Goal: Information Seeking & Learning: Learn about a topic

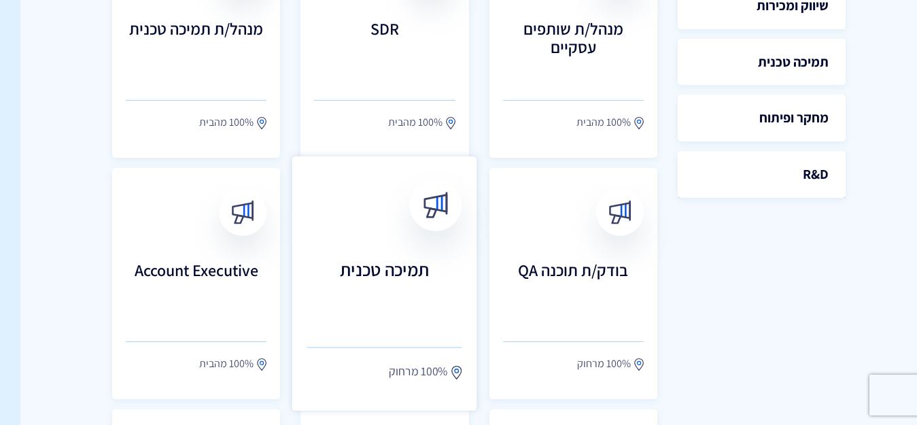
click at [356, 254] on link "תמיכה טכנית 100% מרחוק" at bounding box center [384, 283] width 185 height 254
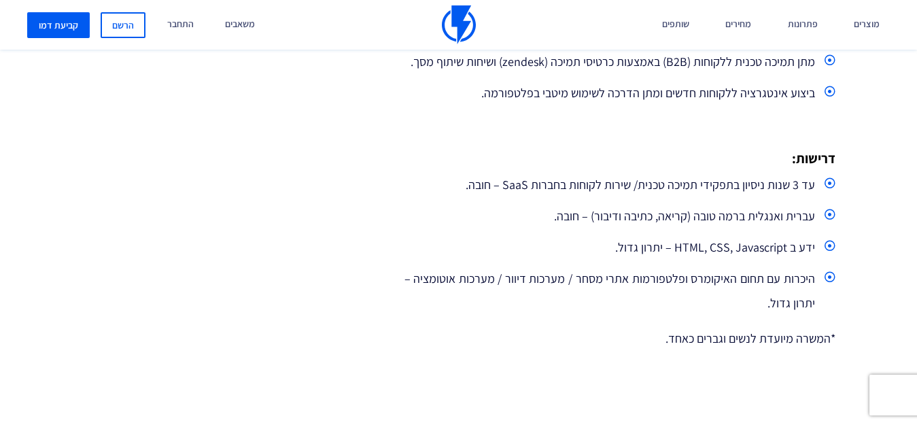
scroll to position [748, 0]
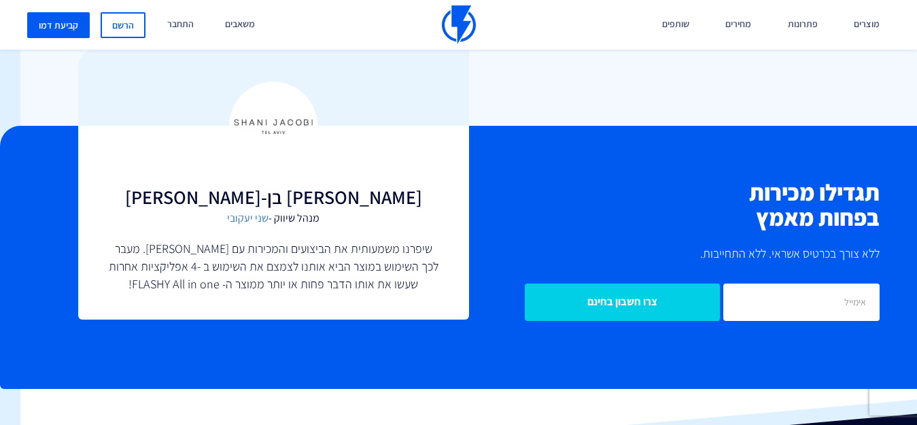
scroll to position [1195, -20]
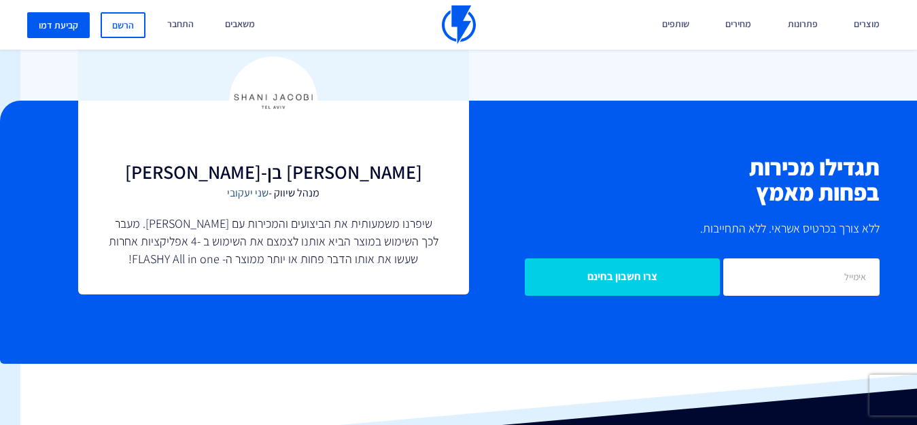
click at [249, 196] on link "שני יעקובי" at bounding box center [247, 193] width 41 height 14
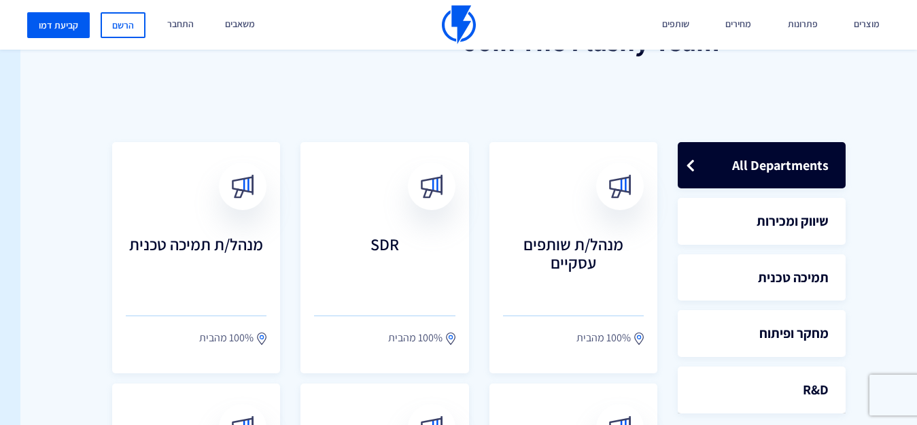
scroll to position [430, -20]
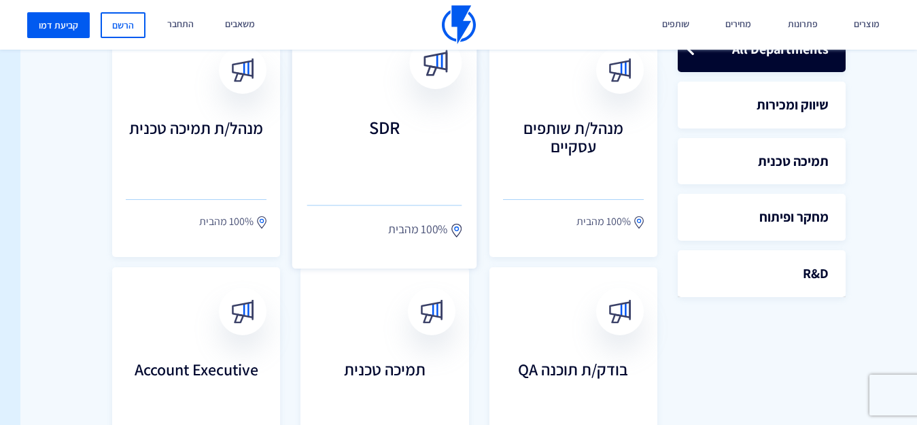
click at [362, 147] on h3 "SDR" at bounding box center [384, 147] width 155 height 60
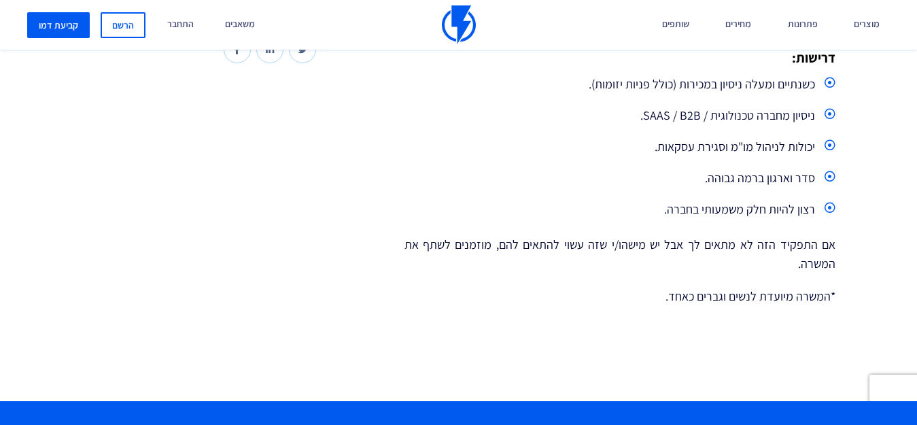
scroll to position [476, 0]
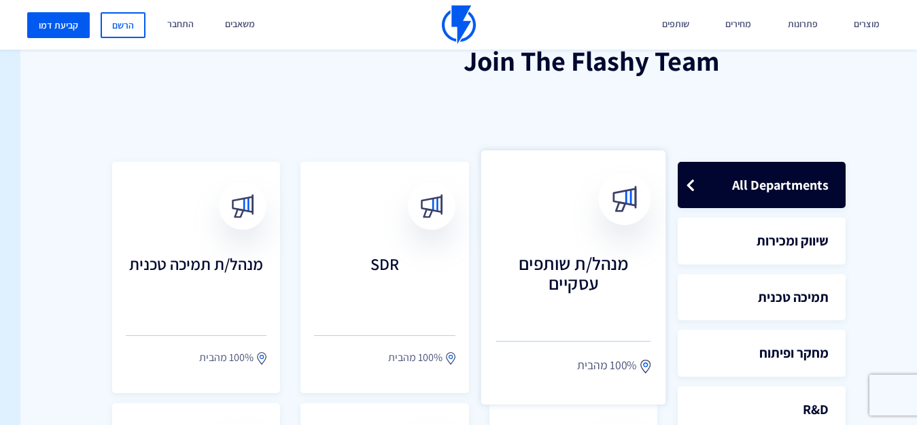
click at [597, 270] on h3 "מנהל/ת שותפים עסקיים" at bounding box center [573, 283] width 155 height 60
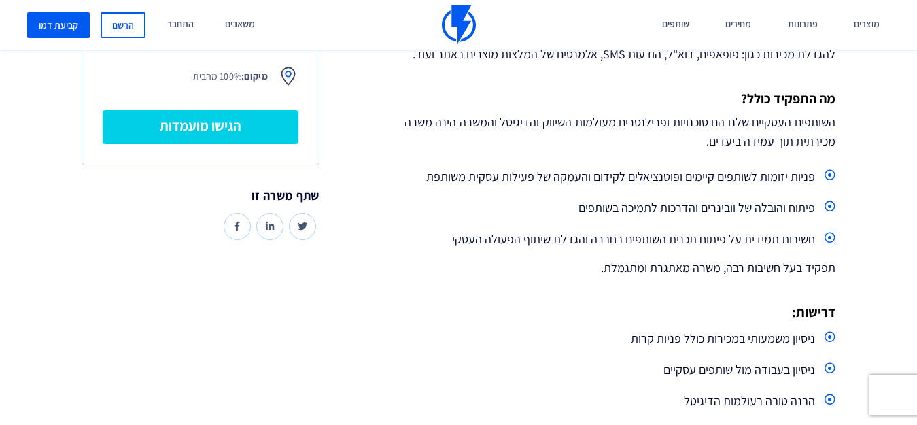
scroll to position [340, 0]
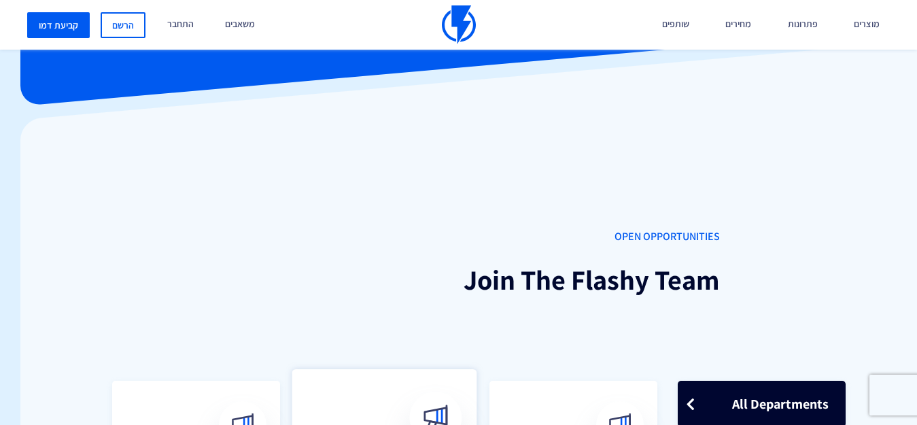
scroll to position [0, -20]
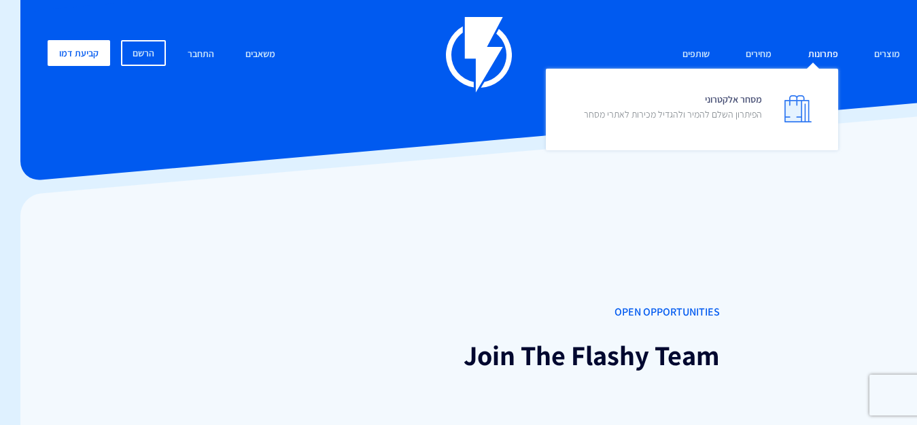
click at [822, 55] on link "פתרונות" at bounding box center [823, 54] width 50 height 29
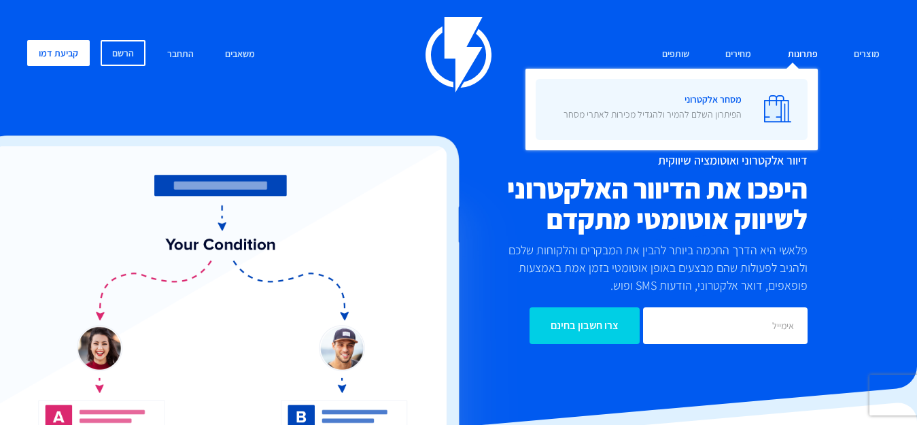
click at [605, 120] on p "הפיתרון השלם להמיר ולהגדיל מכירות לאתרי מסחר" at bounding box center [652, 114] width 178 height 14
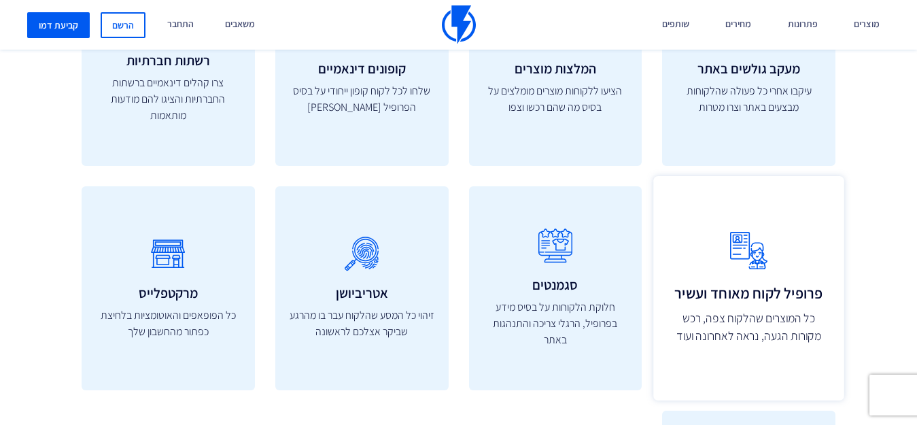
scroll to position [4486, 0]
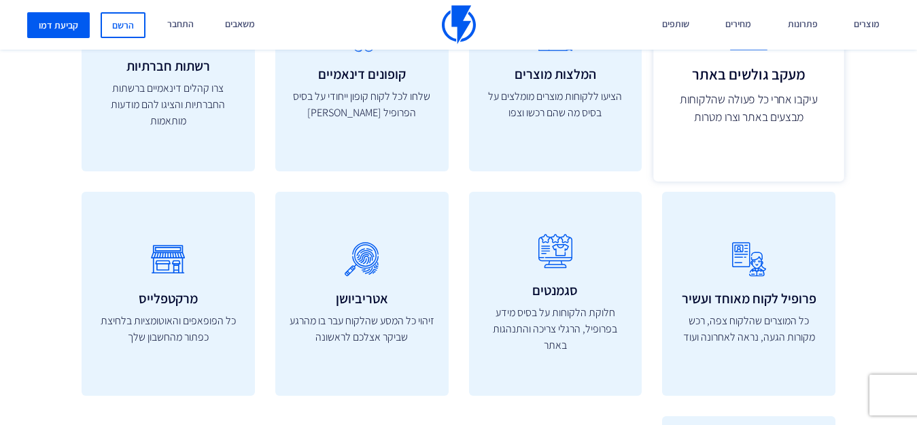
click at [777, 113] on p "עיקבו אחרי כל פעולה שהלקוחות מבצעים באתר וצרו מטרות" at bounding box center [749, 108] width 160 height 36
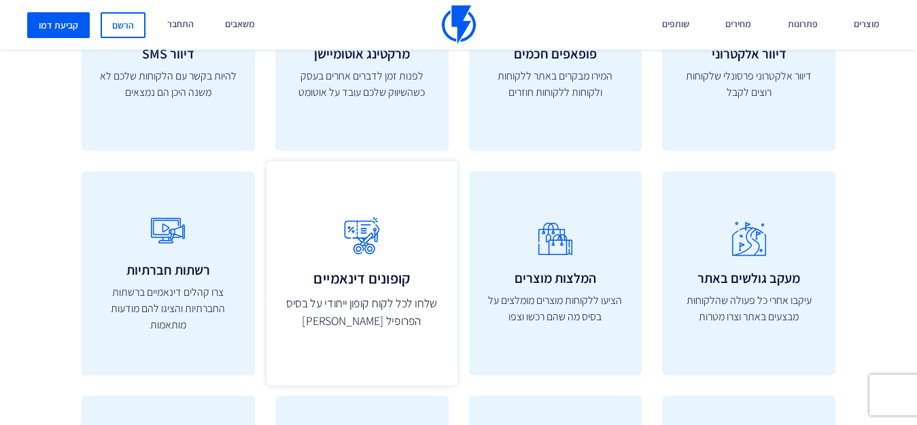
click at [339, 263] on icon at bounding box center [361, 236] width 160 height 54
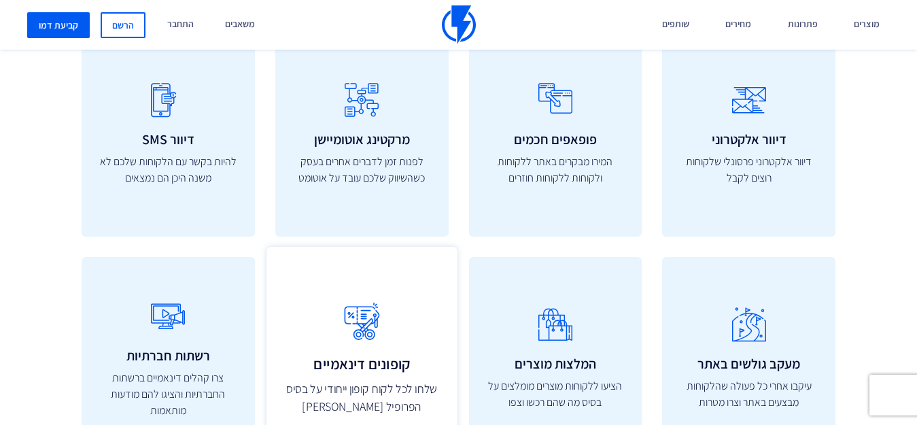
scroll to position [4010, 0]
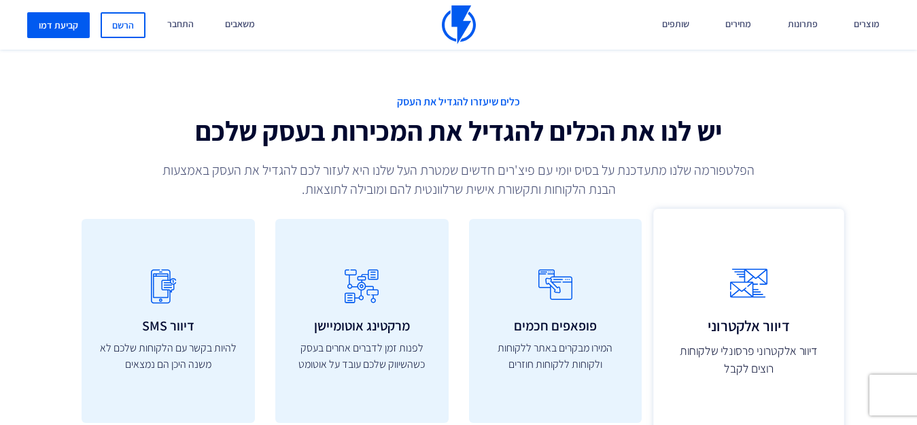
click at [718, 290] on icon at bounding box center [749, 284] width 160 height 54
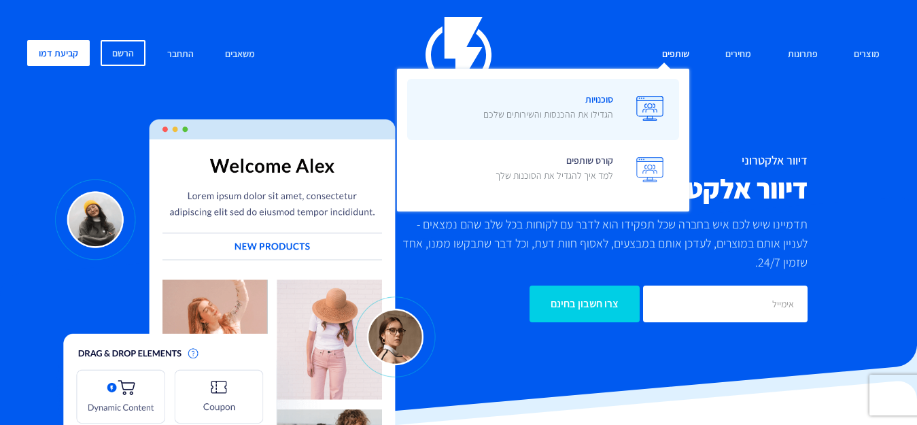
click at [620, 103] on link "סוכנויות הגדילו את ההכנסות והשירותים שלכם" at bounding box center [543, 109] width 272 height 61
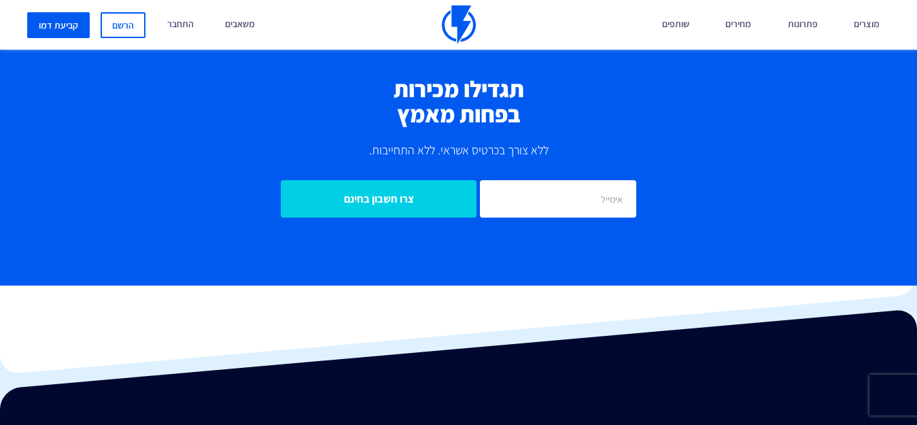
scroll to position [4133, 0]
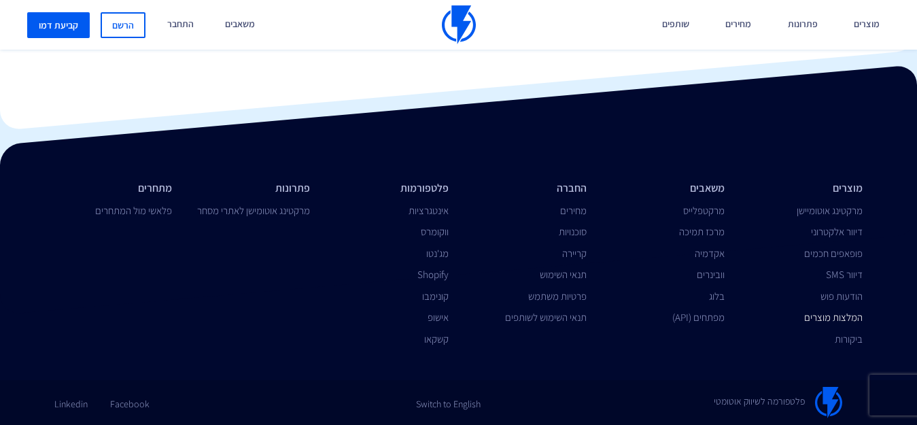
click at [849, 315] on link "המלצות מוצרים" at bounding box center [833, 317] width 58 height 13
click at [842, 332] on link "ביקורות" at bounding box center [849, 338] width 28 height 13
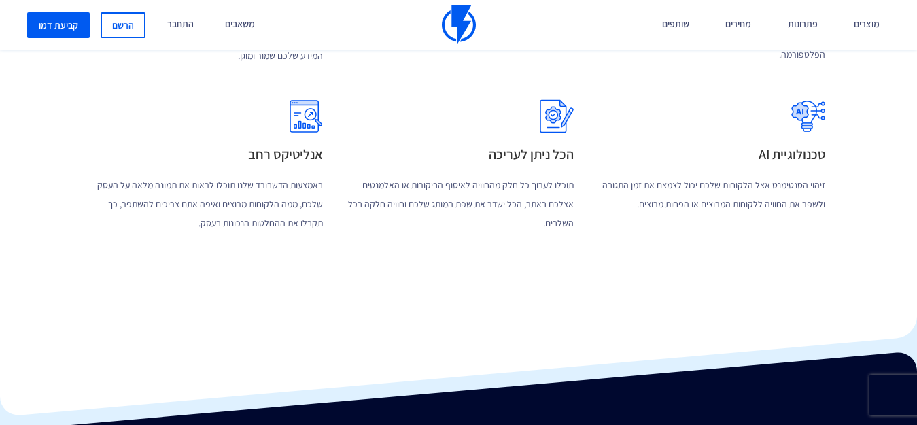
scroll to position [2855, 0]
